Goal: Information Seeking & Learning: Learn about a topic

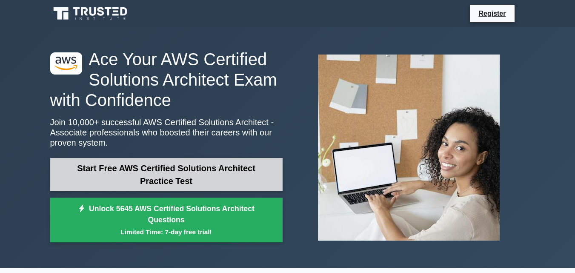
click at [177, 172] on link "Start Free AWS Certified Solutions Architect Practice Test" at bounding box center [166, 174] width 232 height 33
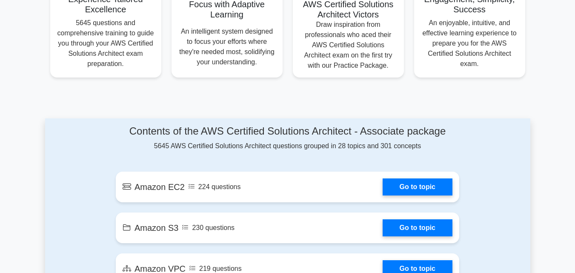
scroll to position [425, 0]
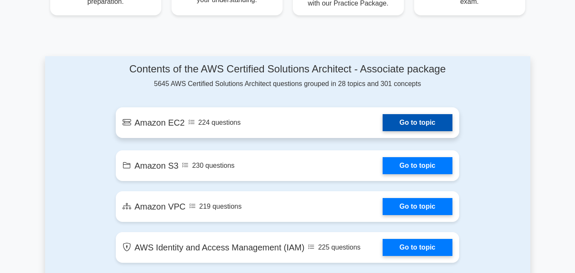
click at [390, 127] on link "Go to topic" at bounding box center [417, 122] width 70 height 17
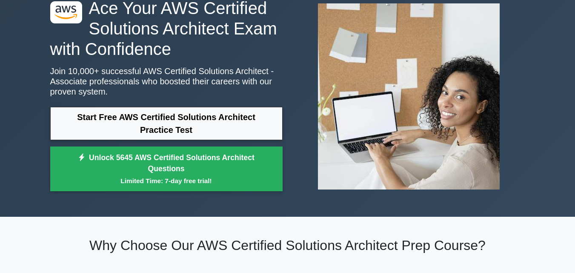
scroll to position [68, 0]
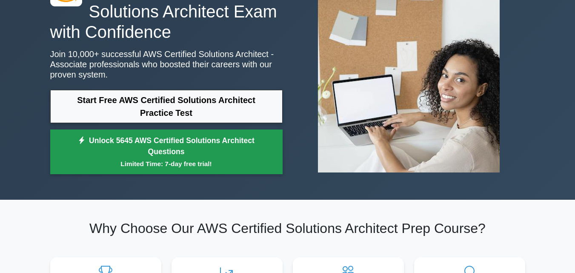
click at [126, 147] on link "Unlock 5645 AWS Certified Solutions Architect Questions Limited Time: 7-day fre…" at bounding box center [166, 151] width 232 height 45
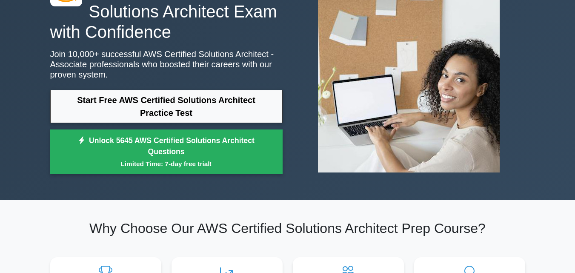
click at [15, 77] on div ".st0{fill:#252F3E;} .st1{fill-rule:evenodd;clip-rule:evenodd;fill:#FF9900;} Ace…" at bounding box center [287, 79] width 575 height 240
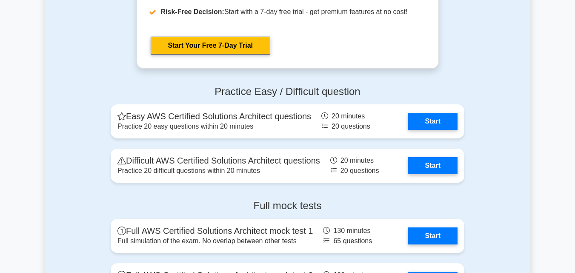
scroll to position [1821, 0]
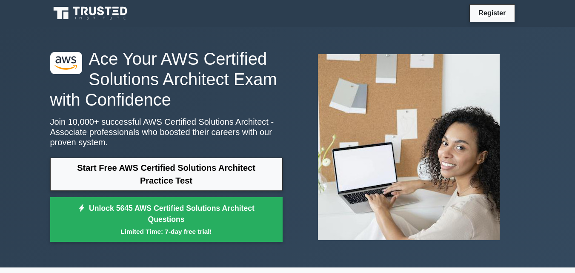
scroll to position [0, 0]
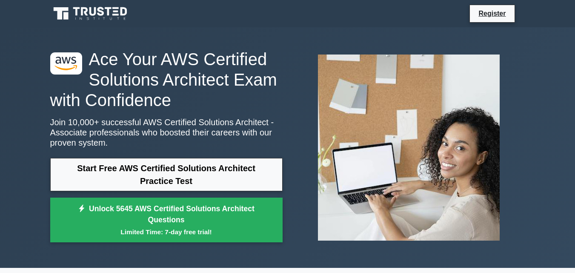
click at [113, 9] on icon at bounding box center [116, 8] width 6 height 2
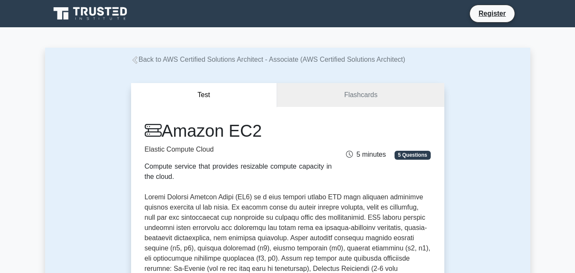
click at [303, 131] on h1 "Amazon EC2" at bounding box center [238, 130] width 187 height 20
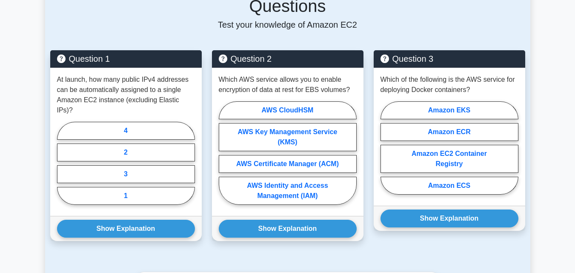
scroll to position [579, 0]
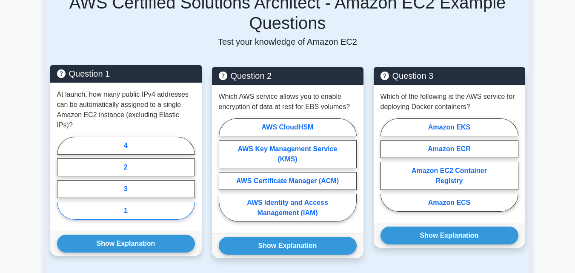
click at [157, 202] on label "1" at bounding box center [126, 211] width 138 height 18
click at [63, 183] on input "1" at bounding box center [60, 181] width 6 height 6
radio input "true"
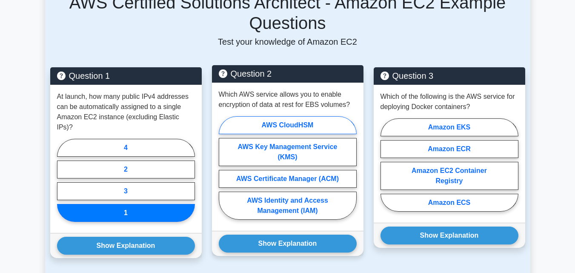
click at [297, 117] on label "AWS CloudHSM" at bounding box center [288, 125] width 138 height 18
click at [224, 168] on input "AWS CloudHSM" at bounding box center [222, 171] width 6 height 6
radio input "true"
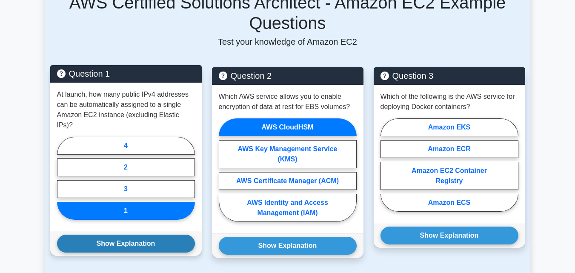
click at [162, 234] on button "Show Explanation" at bounding box center [126, 243] width 138 height 18
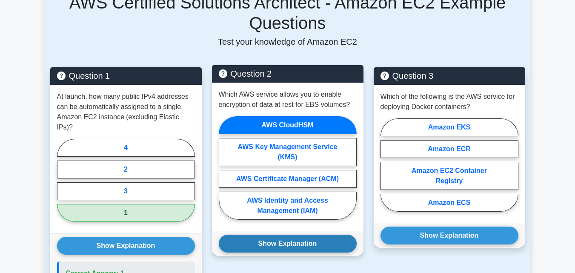
click at [260, 239] on button "Show Explanation" at bounding box center [288, 243] width 138 height 18
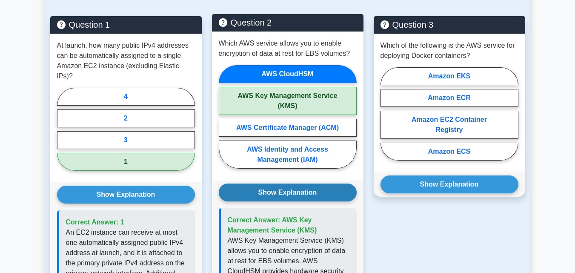
scroll to position [647, 0]
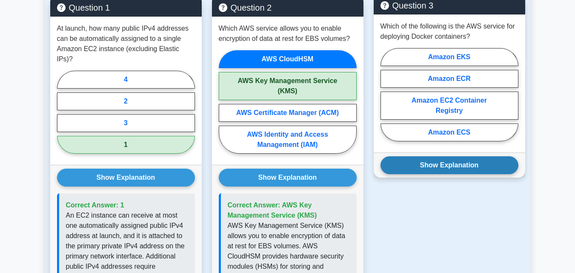
click at [445, 158] on button "Show Explanation" at bounding box center [449, 165] width 138 height 18
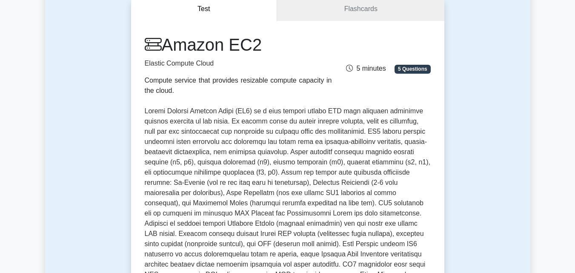
scroll to position [17, 0]
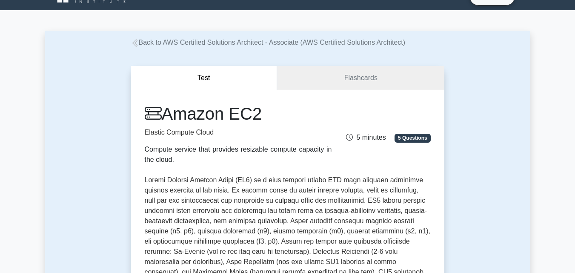
click at [361, 79] on link "Flashcards" at bounding box center [360, 78] width 167 height 24
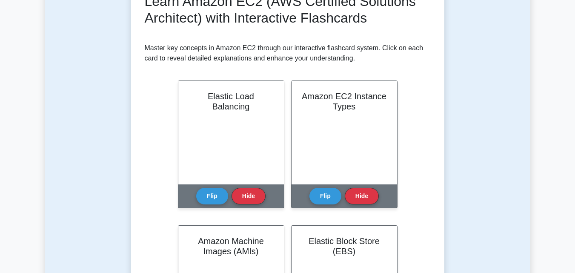
scroll to position [153, 0]
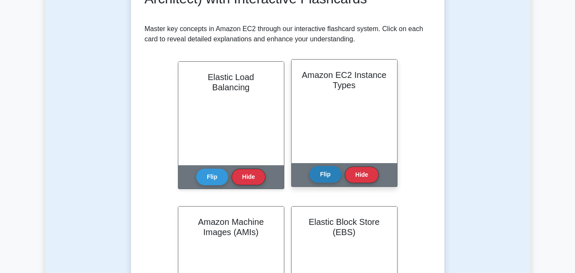
click at [328, 170] on button "Flip" at bounding box center [325, 174] width 32 height 17
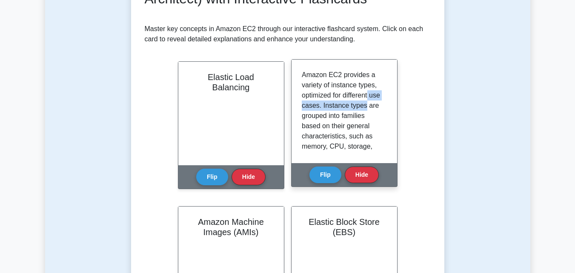
drag, startPoint x: 382, startPoint y: 95, endPoint x: 382, endPoint y: 104, distance: 8.5
click at [382, 104] on div "Amazon EC2 provides a variety of instance types, optimized for different use ca…" at bounding box center [344, 111] width 85 height 83
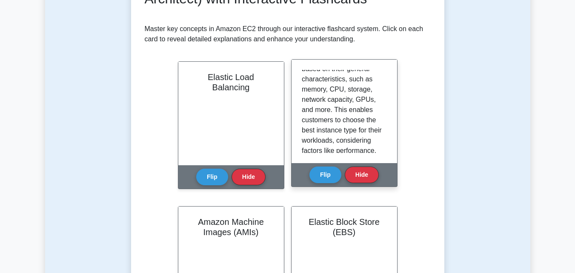
scroll to position [58, 0]
drag, startPoint x: 383, startPoint y: 113, endPoint x: 383, endPoint y: 124, distance: 10.6
click at [383, 124] on div "Amazon EC2 provides a variety of instance types, optimized for different use ca…" at bounding box center [344, 111] width 85 height 83
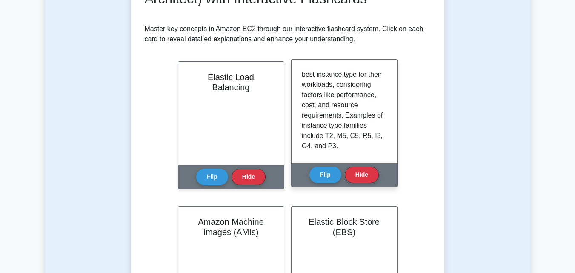
scroll to position [118, 0]
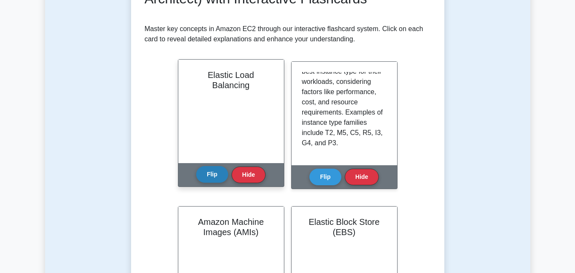
click at [214, 173] on button "Flip" at bounding box center [212, 174] width 32 height 17
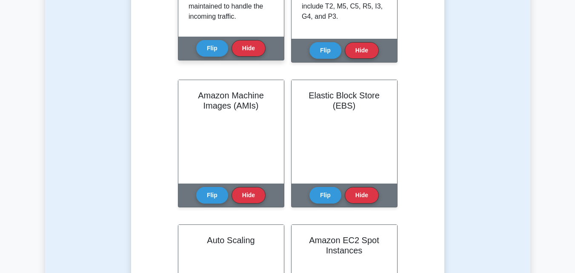
scroll to position [289, 0]
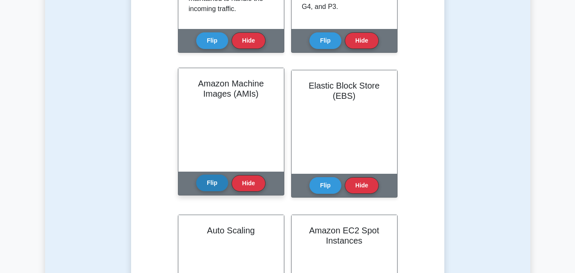
click at [215, 181] on button "Flip" at bounding box center [212, 182] width 32 height 17
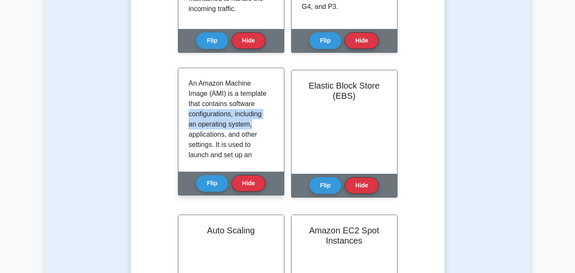
drag, startPoint x: 269, startPoint y: 105, endPoint x: 270, endPoint y: 128, distance: 23.0
click at [270, 128] on div "An Amazon Machine Image (AMI) is a template that contains software configuratio…" at bounding box center [230, 119] width 85 height 83
click at [271, 128] on div "An Amazon Machine Image (AMI) is a template that contains software configuratio…" at bounding box center [230, 119] width 85 height 83
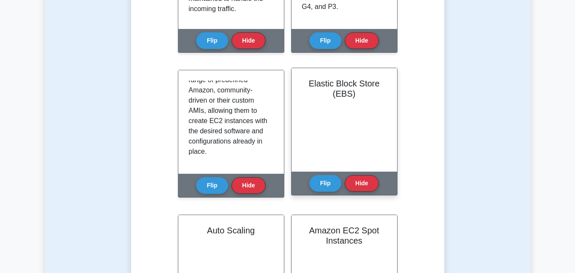
scroll to position [306, 0]
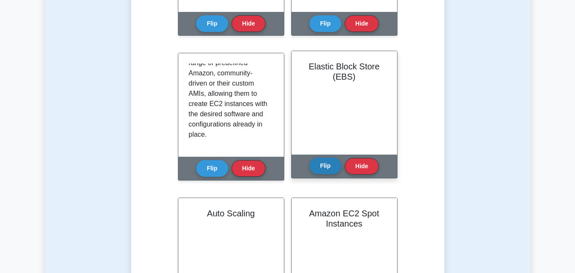
click at [323, 170] on button "Flip" at bounding box center [325, 165] width 32 height 17
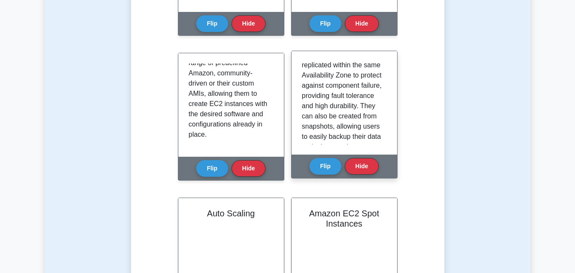
scroll to position [105, 0]
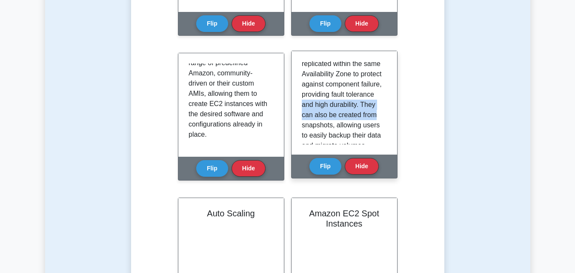
drag, startPoint x: 383, startPoint y: 106, endPoint x: 382, endPoint y: 122, distance: 15.8
click at [382, 122] on div "Amazon Elastic Block Store (EBS) is a storage service designed specifically for…" at bounding box center [344, 102] width 85 height 83
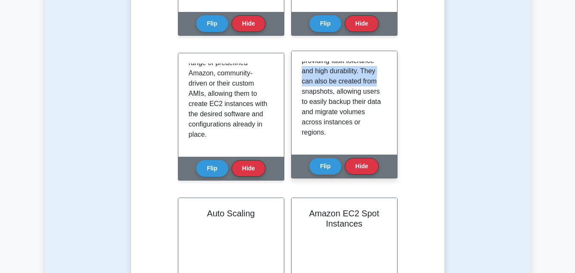
scroll to position [148, 0]
click at [365, 136] on p "Amazon Elastic Block Store (EBS) is a storage service designed specifically for…" at bounding box center [343, 30] width 82 height 214
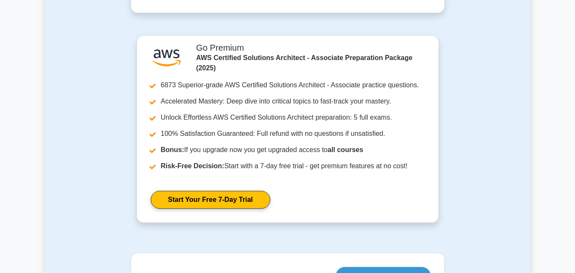
scroll to position [987, 0]
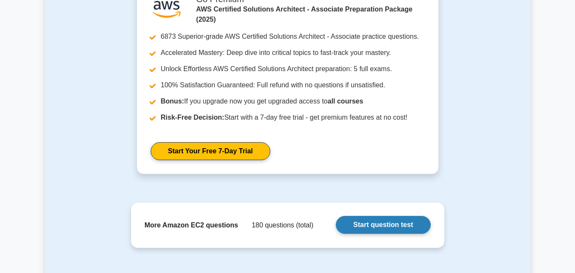
click at [377, 226] on link "Start question test" at bounding box center [383, 225] width 94 height 18
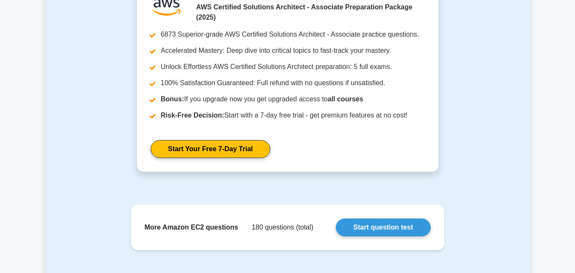
scroll to position [970, 0]
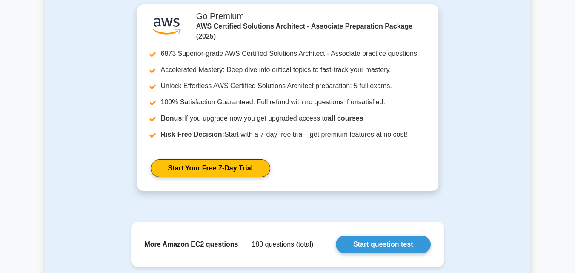
click at [468, 99] on div ".st0{fill:#252F3E;} .st1{fill-rule:evenodd;clip-rule:evenodd;fill:#FF9900;} Go …" at bounding box center [287, 102] width 475 height 197
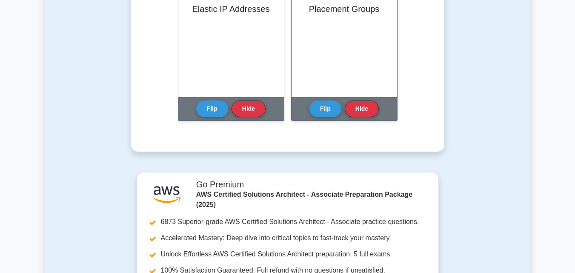
scroll to position [800, 0]
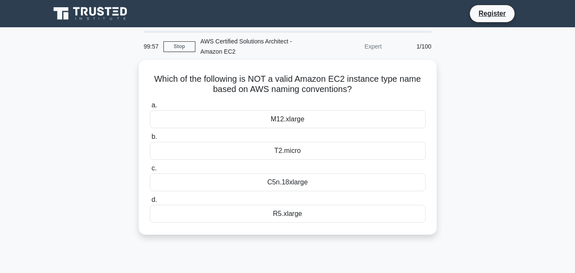
click at [377, 226] on div "Which of the following is NOT a valid Amazon EC2 instance type name based on AW…" at bounding box center [287, 147] width 291 height 168
click at [458, 147] on div "Which of the following is NOT a valid Amazon EC2 instance type name based on AW…" at bounding box center [287, 152] width 485 height 185
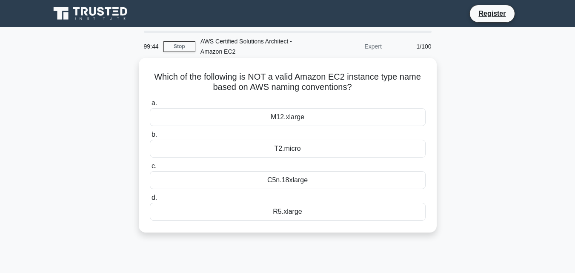
click at [296, 181] on div "C5n.18xlarge" at bounding box center [288, 180] width 276 height 18
click at [150, 169] on input "c. C5n.18xlarge" at bounding box center [150, 166] width 0 height 6
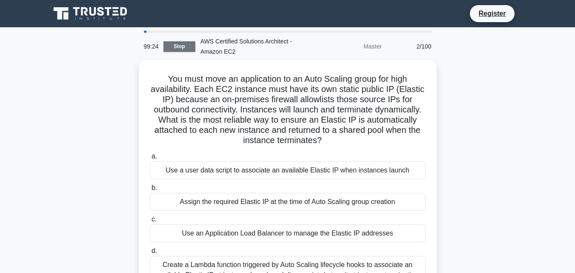
click at [182, 46] on link "Stop" at bounding box center [179, 46] width 32 height 11
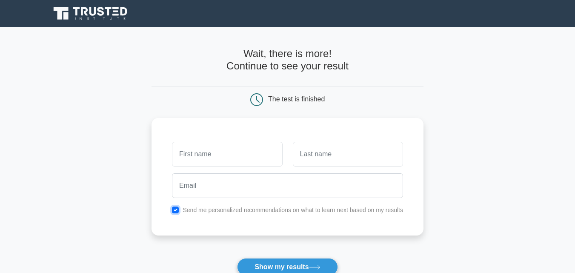
click at [175, 208] on input "checkbox" at bounding box center [175, 209] width 7 height 7
checkbox input "false"
click at [161, 263] on form "Wait, there is more! Continue to see your result The test is finished and the" at bounding box center [287, 180] width 272 height 265
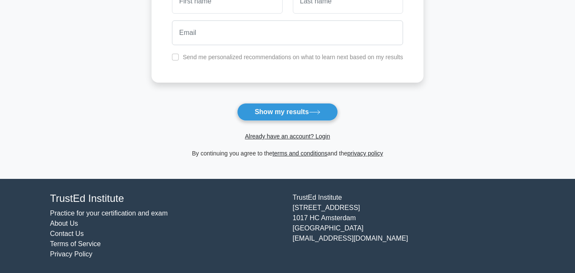
scroll to position [138, 0]
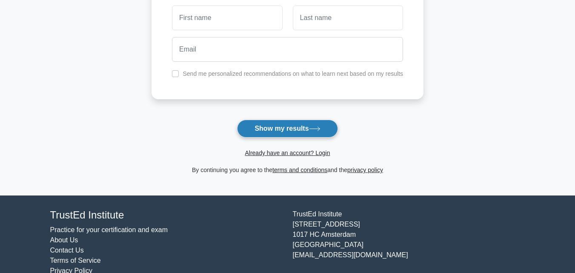
click at [287, 130] on button "Show my results" at bounding box center [287, 129] width 100 height 18
click at [230, 140] on div "Already have an account? Login" at bounding box center [287, 147] width 272 height 20
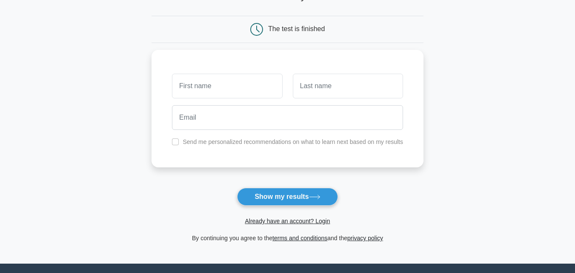
scroll to position [0, 0]
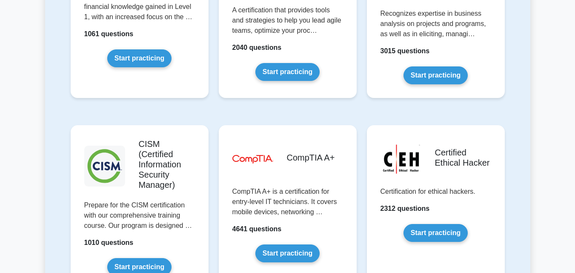
scroll to position [1208, 0]
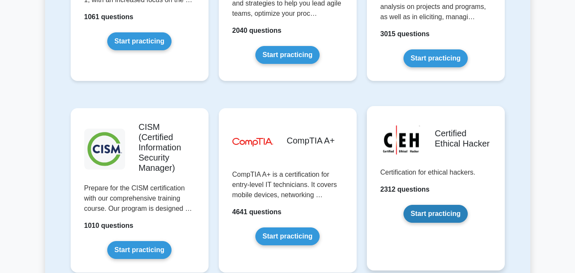
click at [444, 205] on link "Start practicing" at bounding box center [435, 214] width 64 height 18
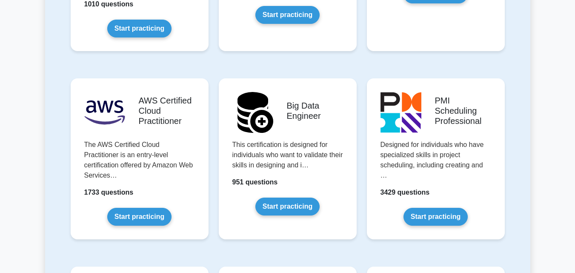
scroll to position [1447, 0]
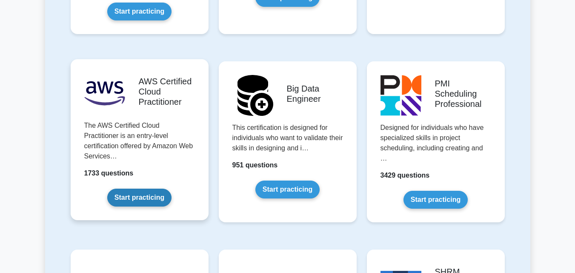
click at [150, 188] on link "Start practicing" at bounding box center [139, 197] width 64 height 18
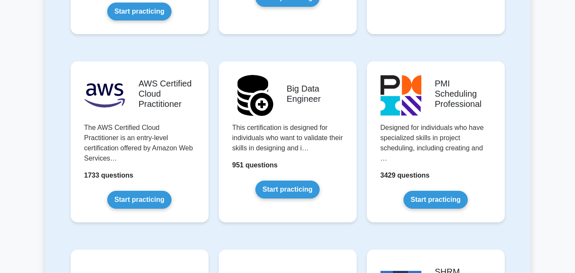
click at [37, 91] on main "Prepare Your Exams with Confidence Get Started Featured test packages Project M…" at bounding box center [287, 15] width 575 height 2869
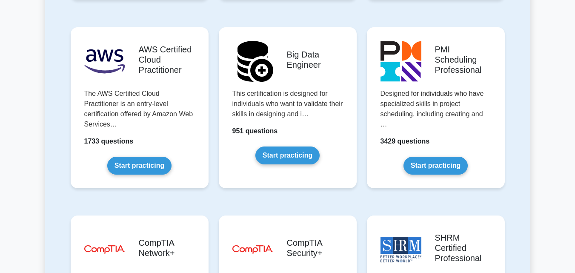
scroll to position [1464, 0]
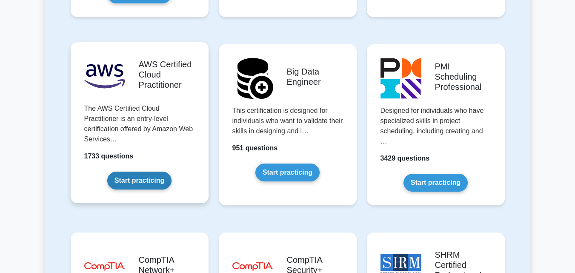
click at [147, 171] on link "Start practicing" at bounding box center [139, 180] width 64 height 18
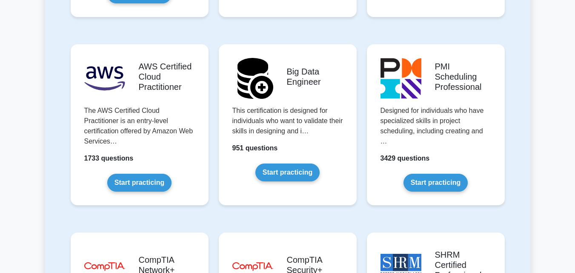
click at [49, 68] on div "Featured test packages Project Management Professional Recognizes the competenc…" at bounding box center [287, 86] width 485 height 2846
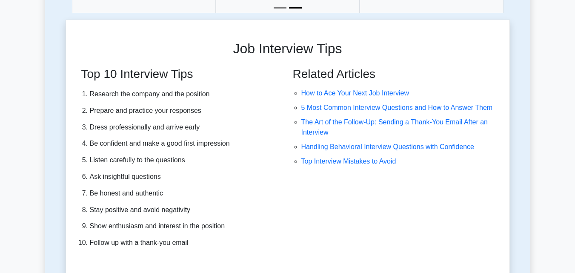
scroll to position [2553, 0]
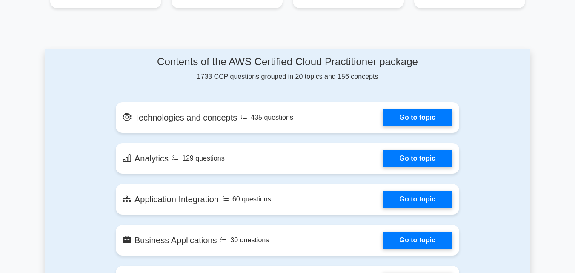
scroll to position [425, 0]
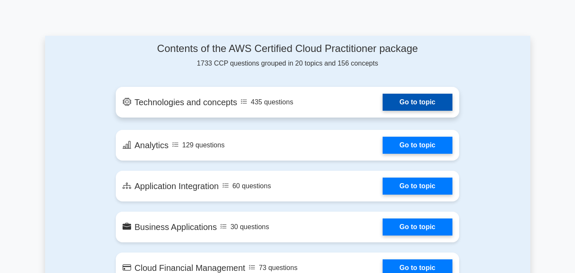
click at [407, 100] on link "Go to topic" at bounding box center [417, 102] width 70 height 17
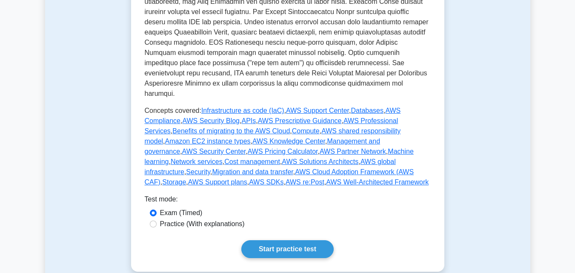
scroll to position [391, 0]
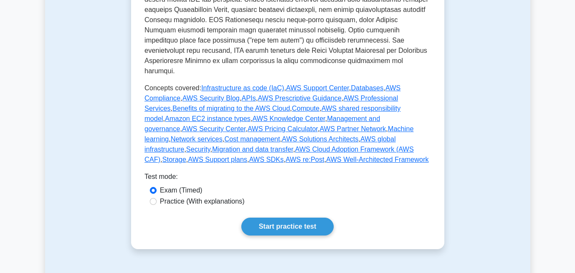
click at [224, 196] on label "Practice (With explanations)" at bounding box center [202, 201] width 85 height 10
click at [157, 198] on input "Practice (With explanations)" at bounding box center [153, 201] width 7 height 7
radio input "true"
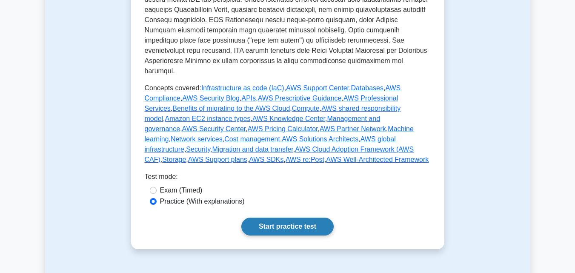
click at [274, 219] on link "Start practice test" at bounding box center [287, 226] width 92 height 18
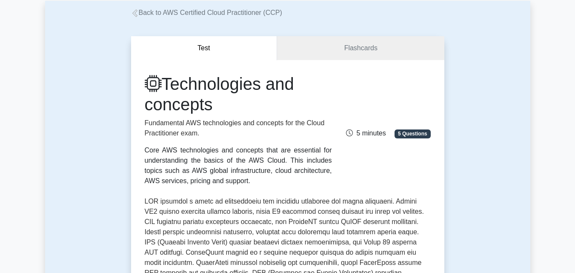
scroll to position [0, 0]
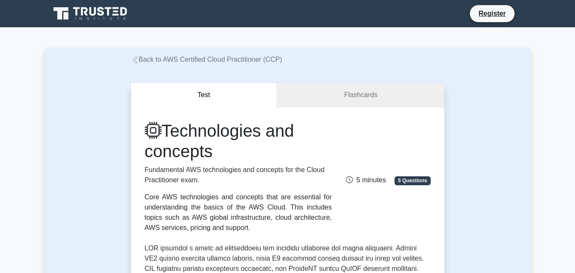
click at [348, 94] on link "Flashcards" at bounding box center [360, 95] width 167 height 24
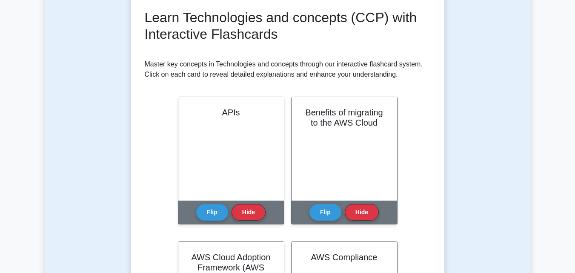
scroll to position [153, 0]
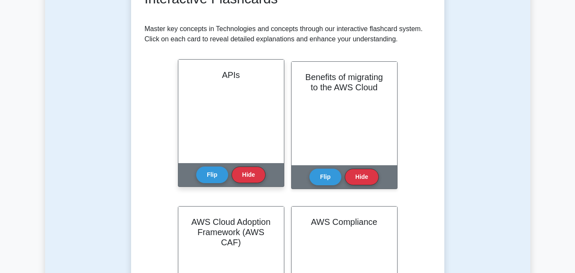
click at [268, 98] on div "APIs" at bounding box center [231, 111] width 106 height 103
click at [203, 185] on div "Flip Hide" at bounding box center [230, 174] width 69 height 23
click at [208, 176] on button "Flip" at bounding box center [212, 174] width 32 height 17
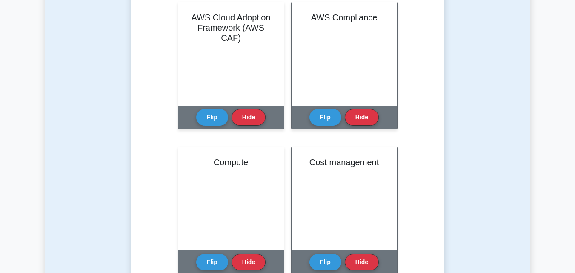
scroll to position [459, 0]
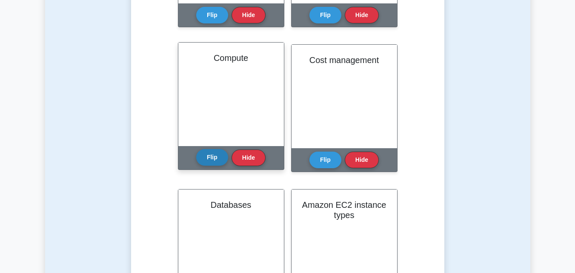
click at [209, 154] on button "Flip" at bounding box center [212, 157] width 32 height 17
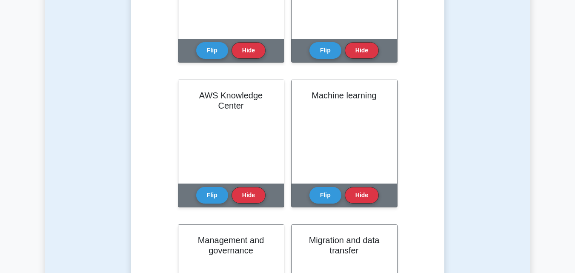
scroll to position [919, 0]
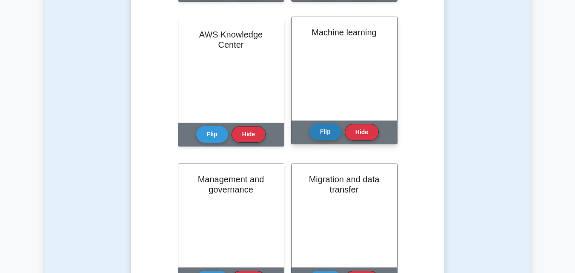
click at [315, 131] on button "Flip" at bounding box center [325, 131] width 32 height 17
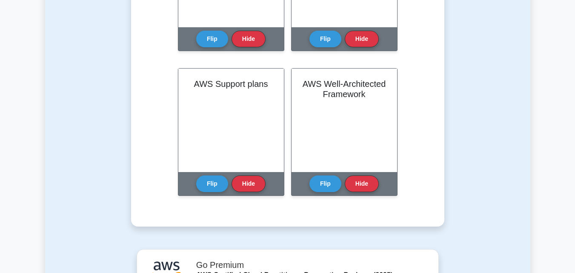
scroll to position [2229, 0]
